Goal: Navigation & Orientation: Find specific page/section

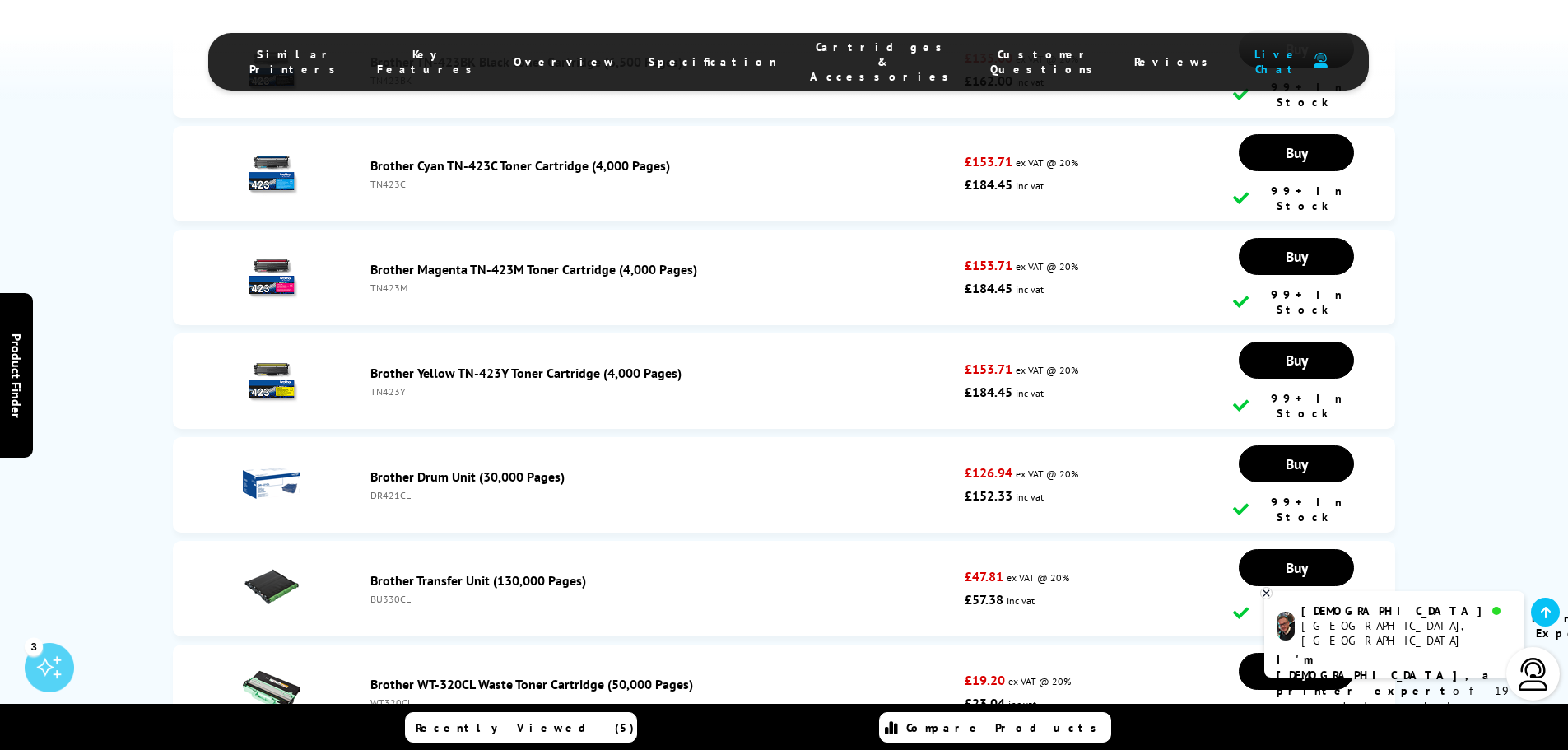
scroll to position [6559, 0]
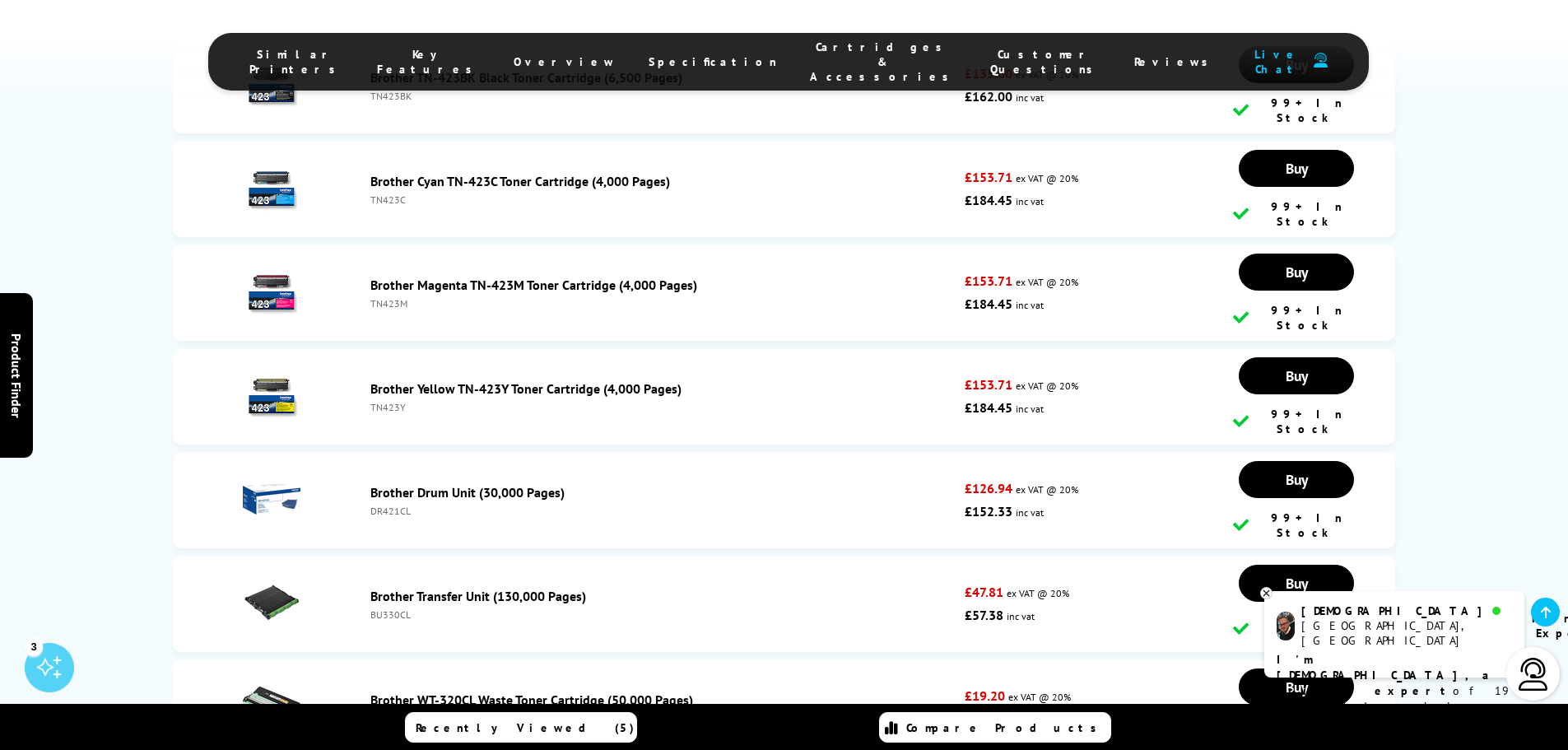
click at [1268, 593] on icon at bounding box center [1266, 593] width 11 height 12
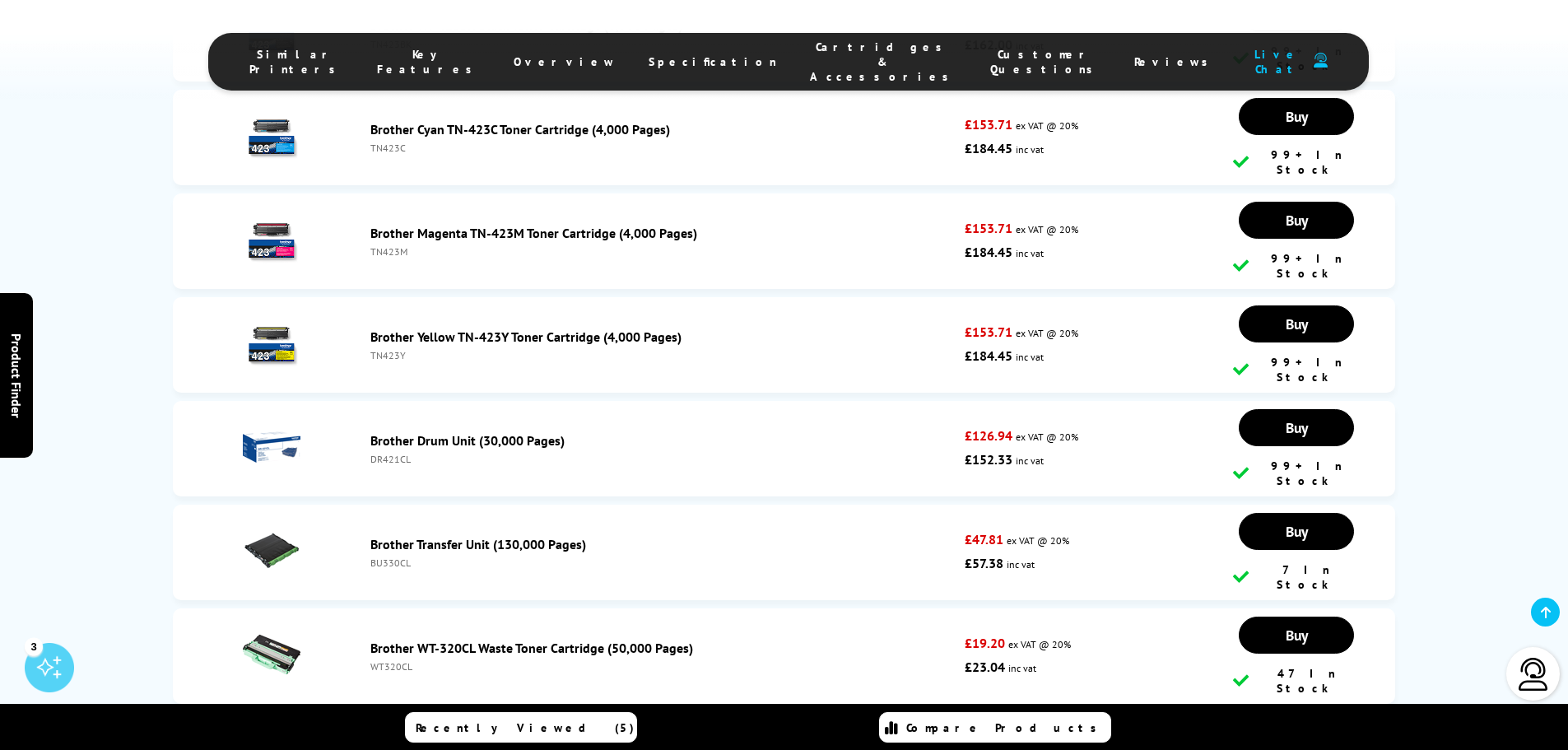
scroll to position [6532, 0]
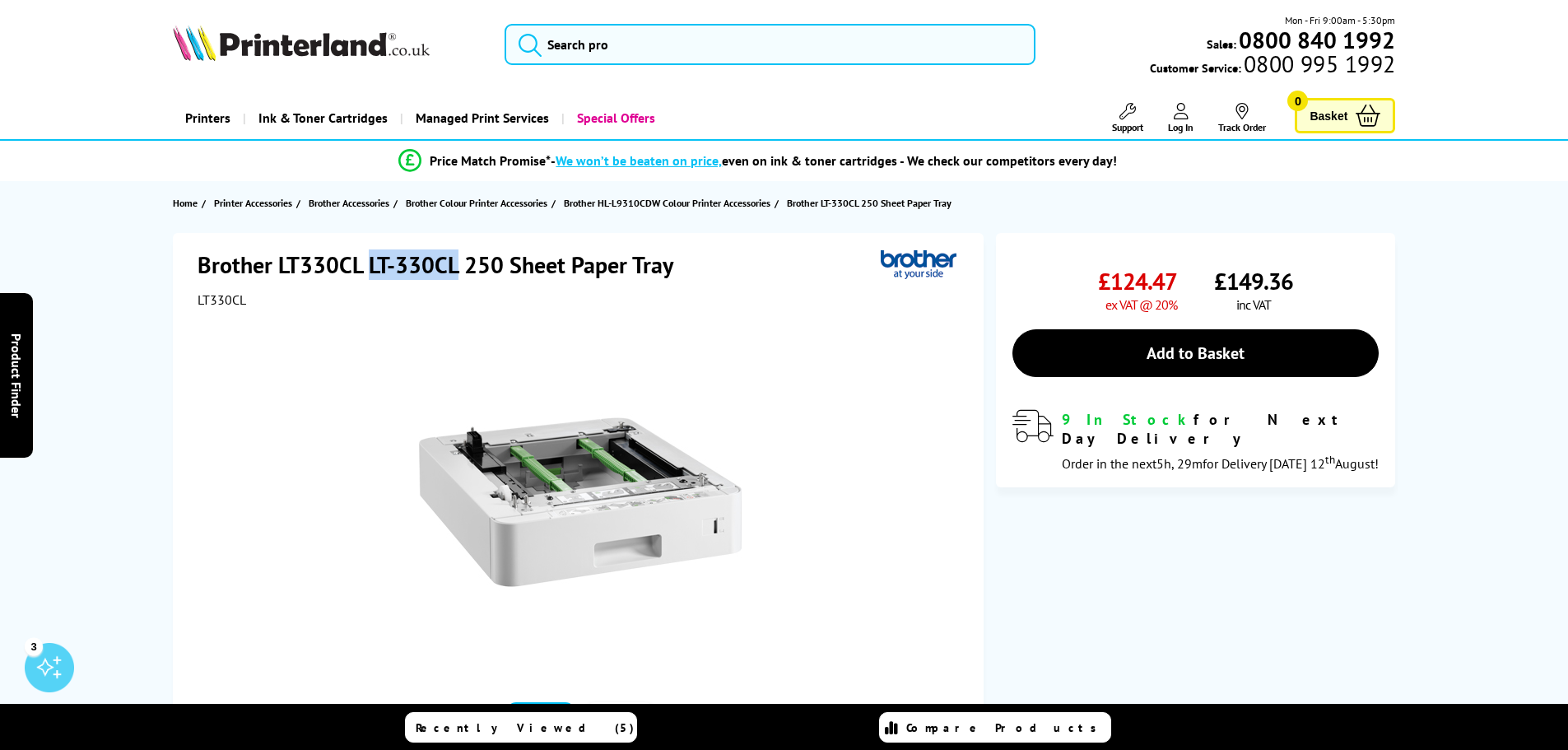
drag, startPoint x: 459, startPoint y: 271, endPoint x: 367, endPoint y: 261, distance: 92.5
click at [367, 261] on h1 "Brother LT330CL LT-330CL 250 Sheet Paper Tray" at bounding box center [444, 265] width 493 height 31
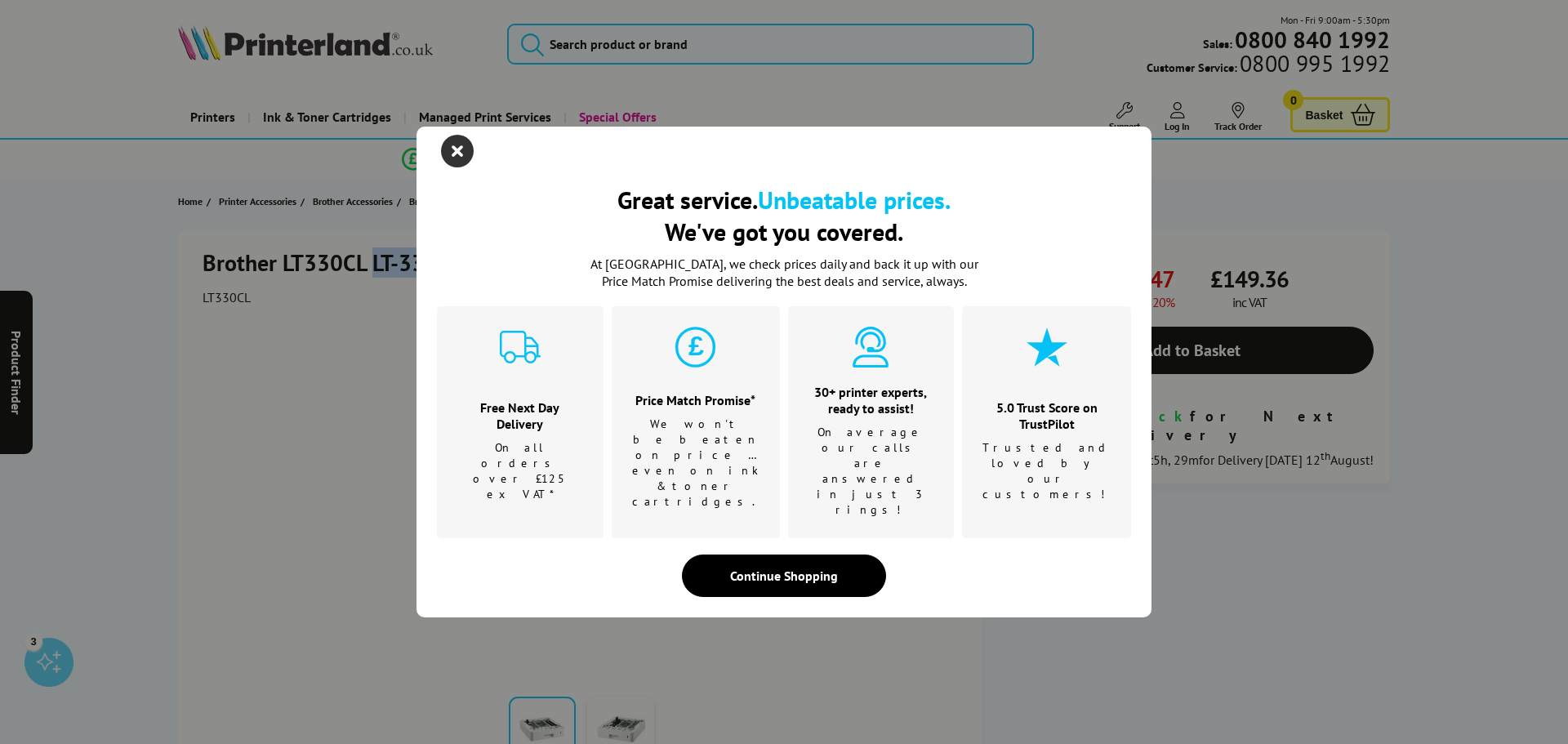
click at [460, 168] on icon "close modal" at bounding box center [457, 151] width 33 height 33
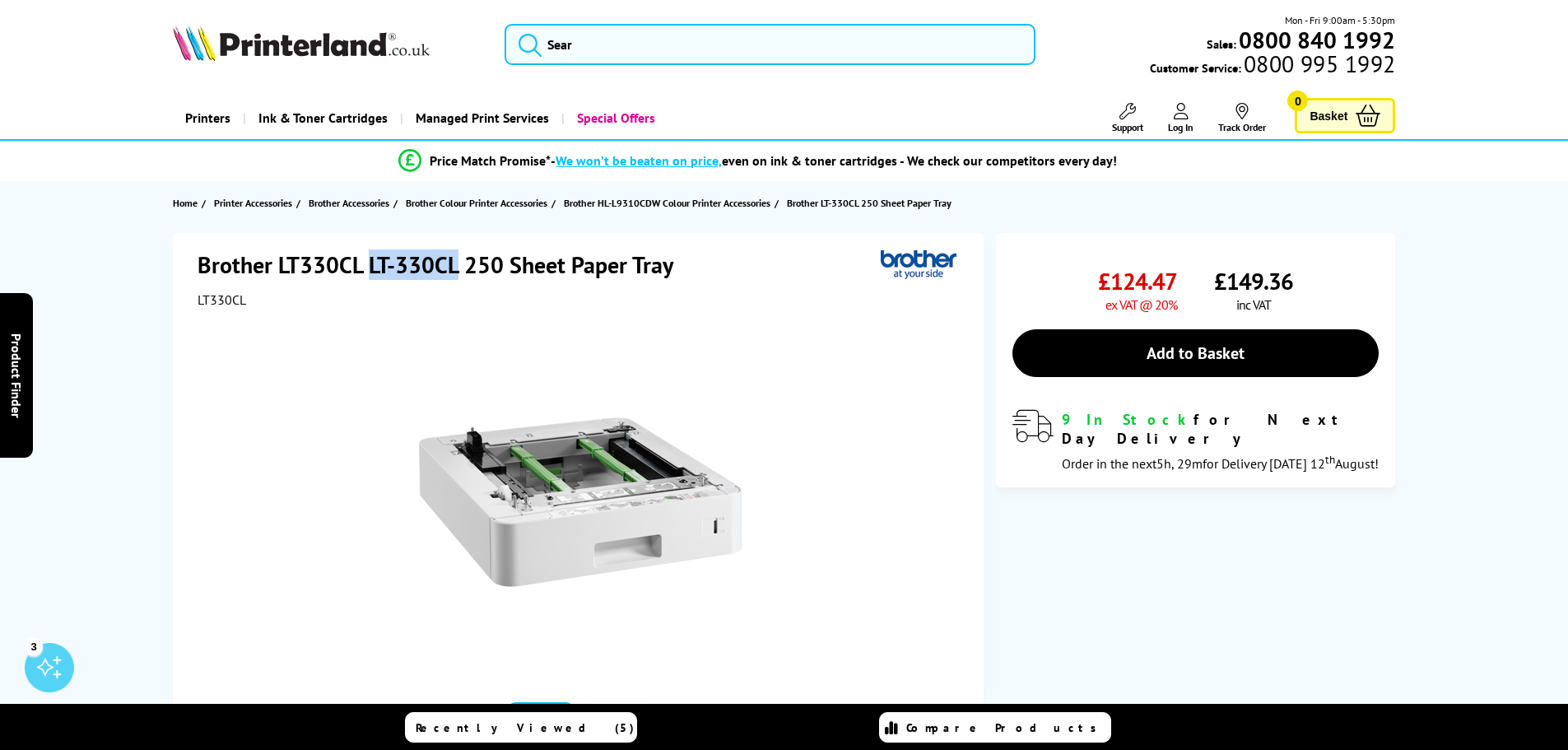
copy h1 "LT-330CL"
